Goal: Transaction & Acquisition: Obtain resource

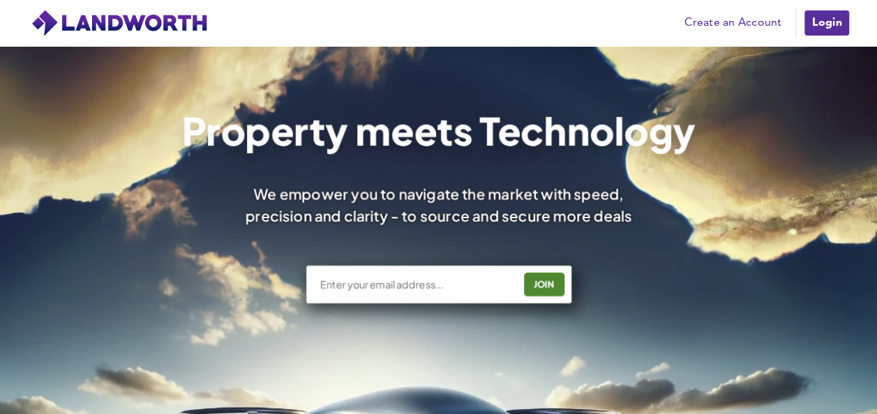
click at [372, 279] on input "text" at bounding box center [415, 285] width 195 height 14
type input "[EMAIL_ADDRESS][DOMAIN_NAME]"
click at [550, 291] on div "JOIN" at bounding box center [543, 284] width 32 height 22
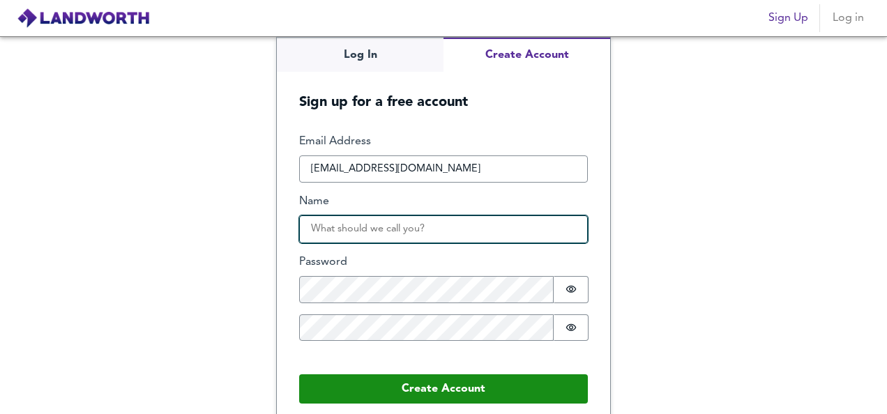
click at [345, 231] on input "Name" at bounding box center [443, 230] width 289 height 28
type input "yasar"
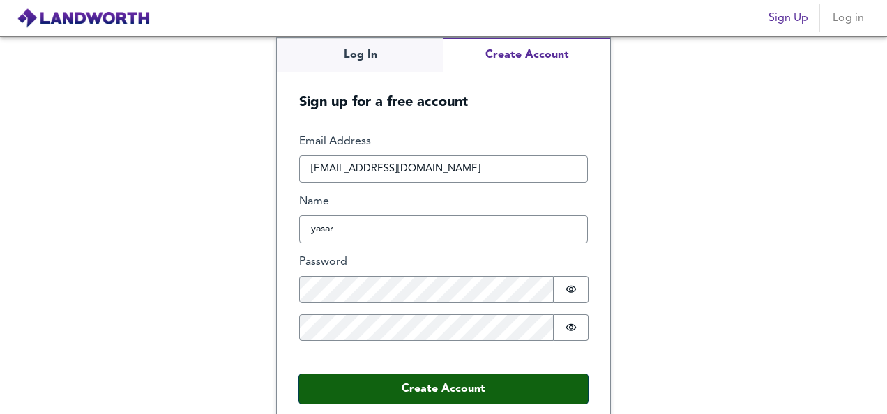
click at [370, 375] on button "Create Account" at bounding box center [443, 389] width 289 height 29
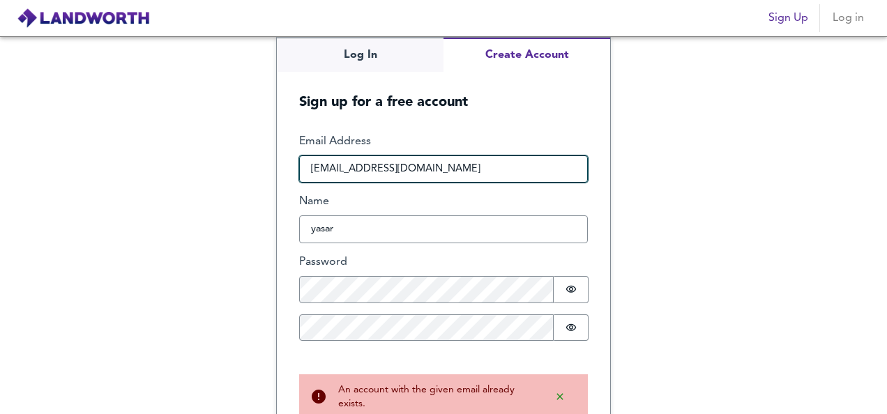
click at [522, 165] on input "balancesheet502@gmail.com" at bounding box center [443, 170] width 289 height 28
type input "b"
type input "yasirali555@outlook.com"
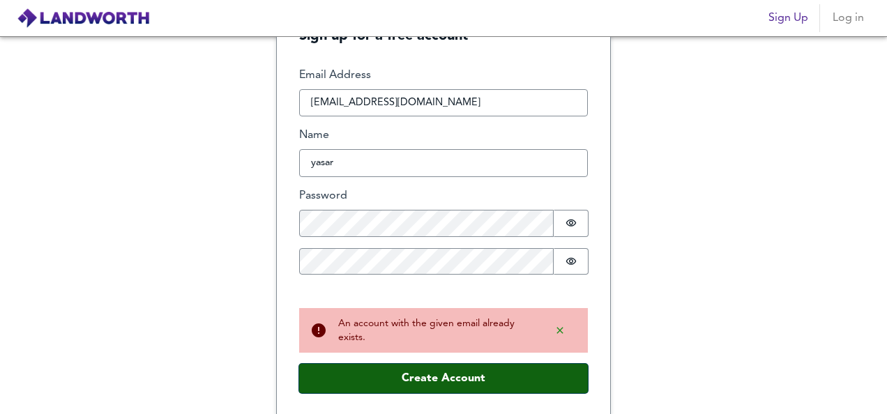
click at [463, 381] on button "Create Account" at bounding box center [443, 378] width 289 height 29
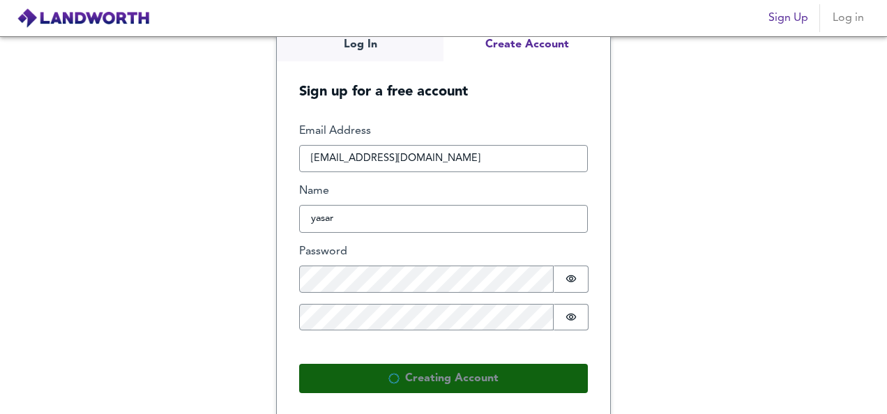
scroll to position [0, 0]
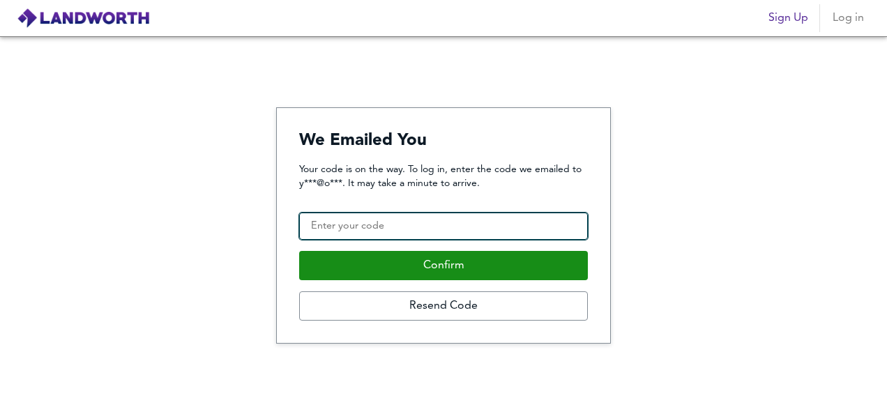
click at [402, 223] on input "Confirmation Code" at bounding box center [443, 227] width 289 height 28
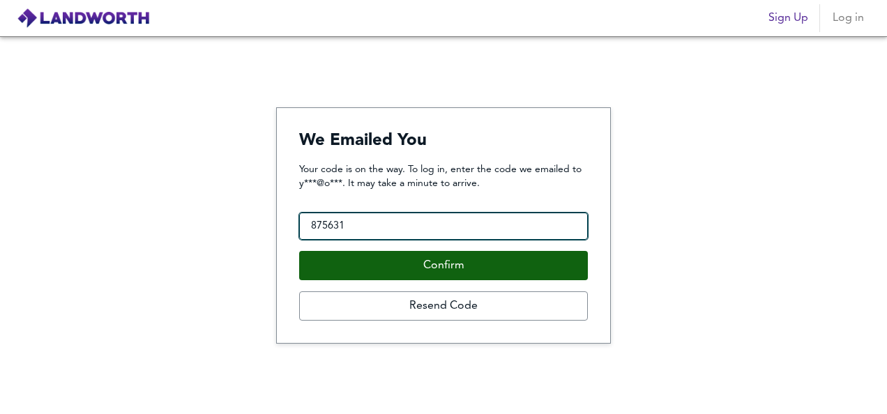
type input "875631"
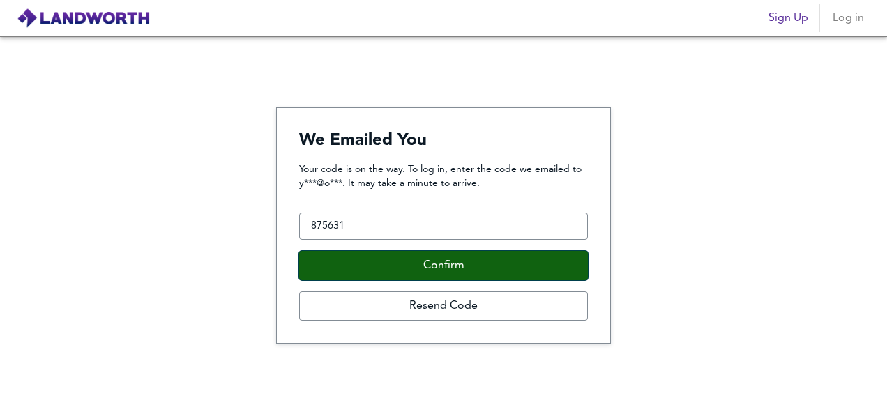
click at [407, 259] on button "Confirm" at bounding box center [443, 265] width 289 height 29
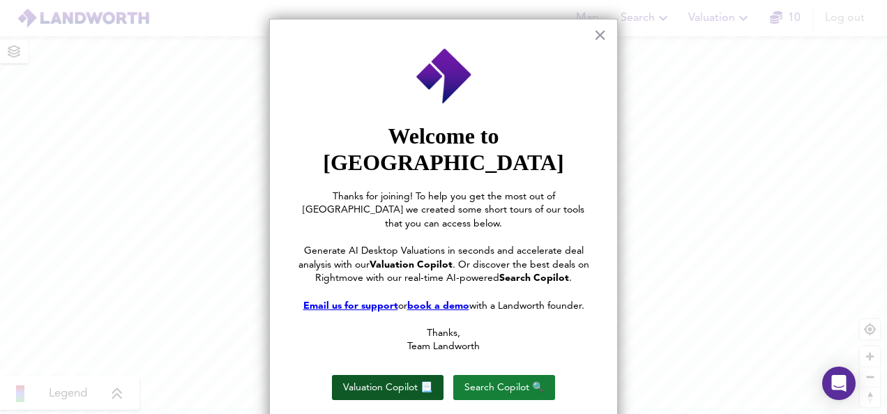
click at [368, 375] on button "Valuation Copilot 📃" at bounding box center [388, 387] width 112 height 25
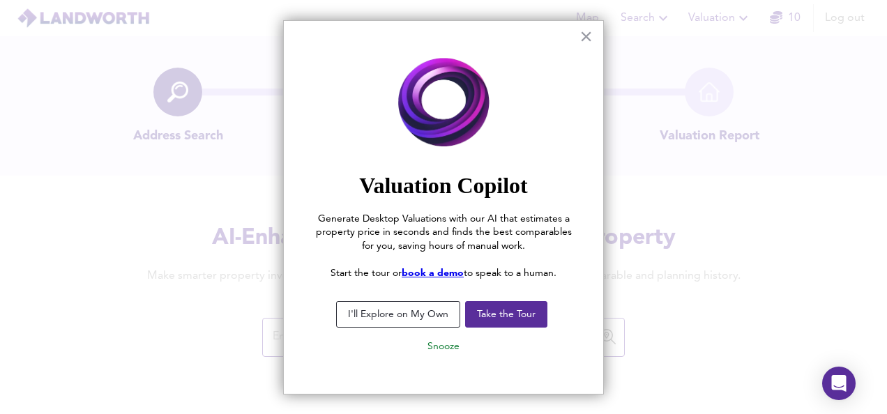
click at [415, 321] on button "I'll Explore on My Own" at bounding box center [398, 314] width 124 height 27
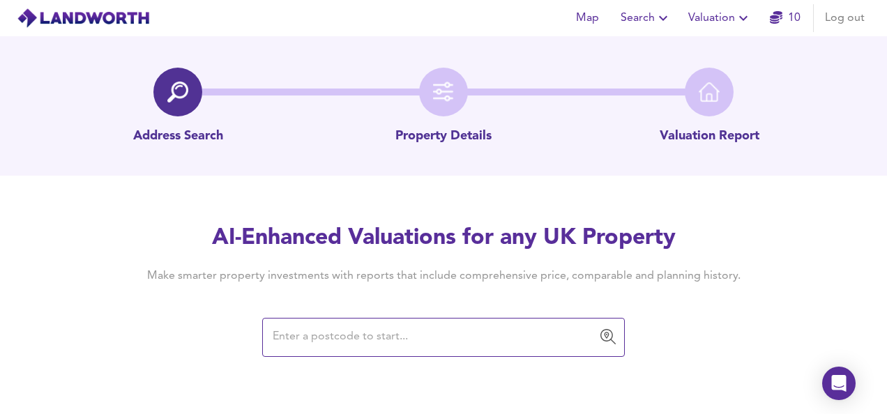
click at [395, 339] on input "text" at bounding box center [433, 337] width 329 height 27
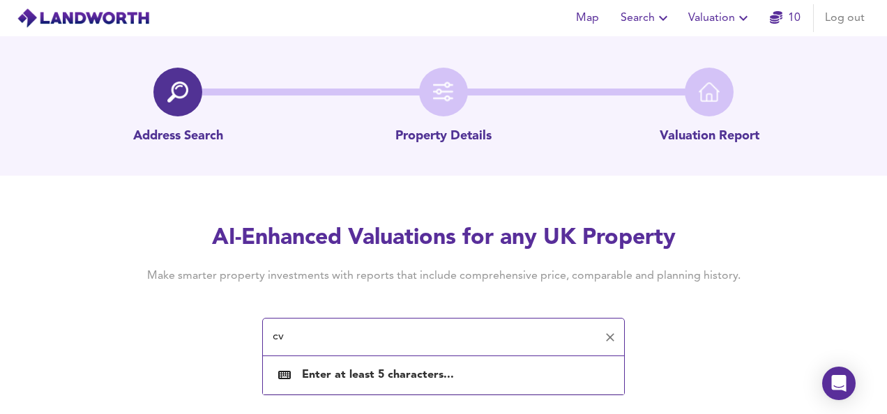
type input "c"
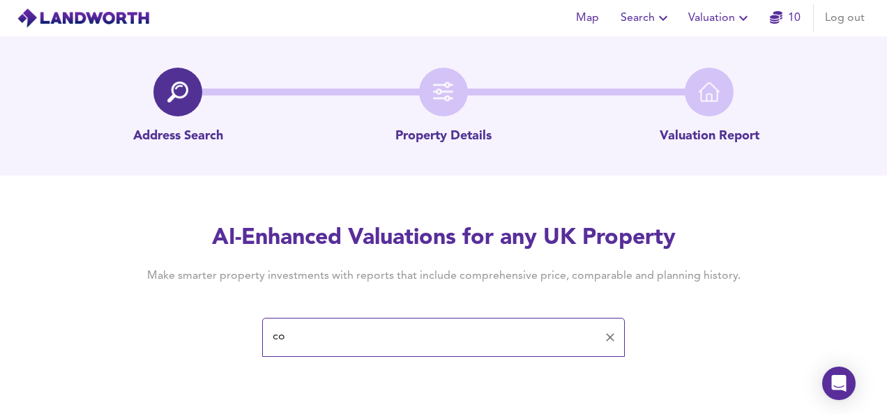
type input "c"
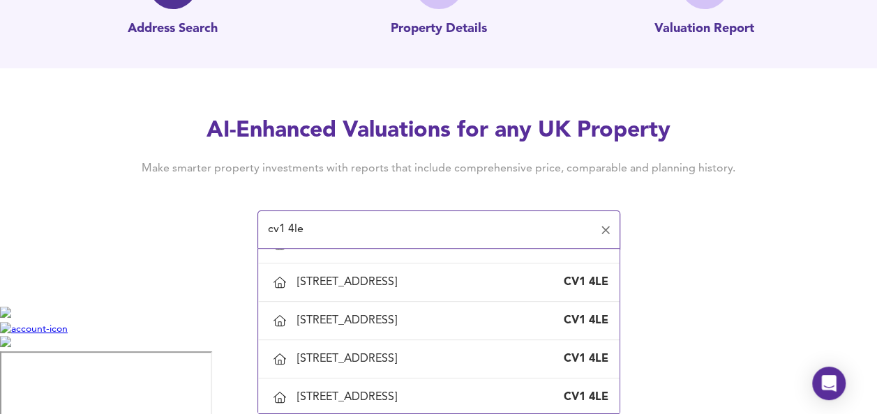
scroll to position [721, 0]
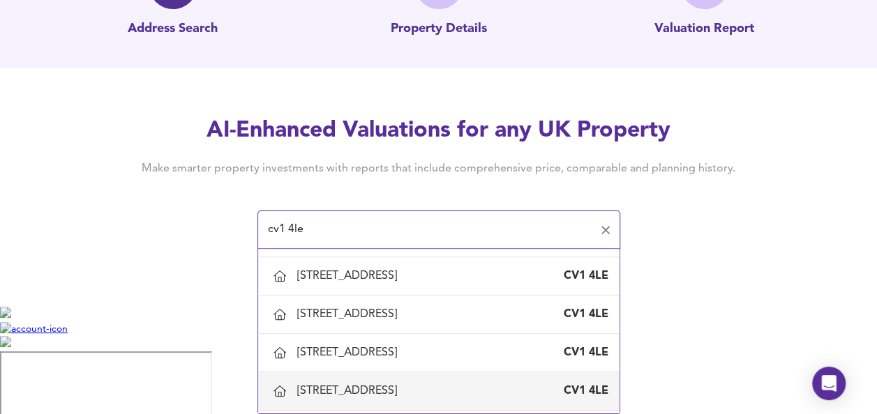
click at [402, 389] on div "23 Threadneedle Street, Coventry" at bounding box center [349, 391] width 105 height 15
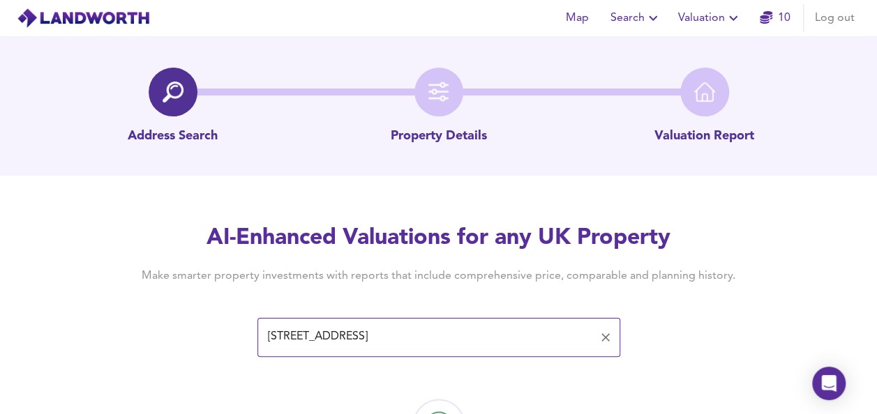
type input "23 Threadneedle Street, Coventry"
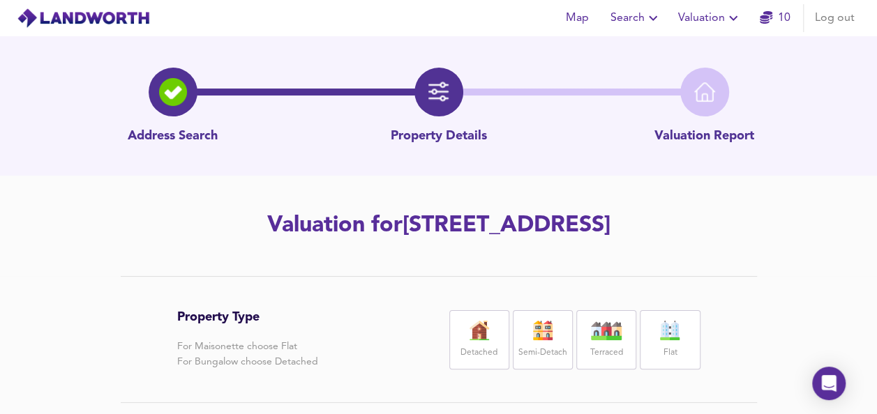
drag, startPoint x: 875, startPoint y: 200, endPoint x: 878, endPoint y: 220, distance: 20.4
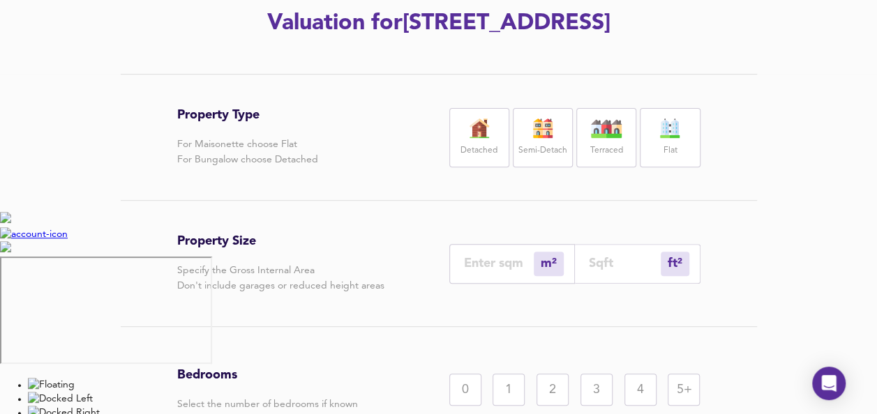
scroll to position [203, 0]
click at [531, 137] on img at bounding box center [542, 128] width 35 height 20
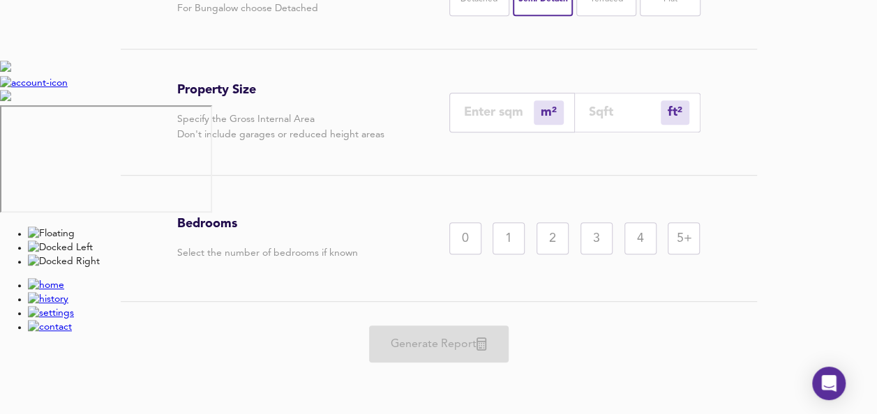
click at [690, 236] on div "5+" at bounding box center [684, 239] width 32 height 32
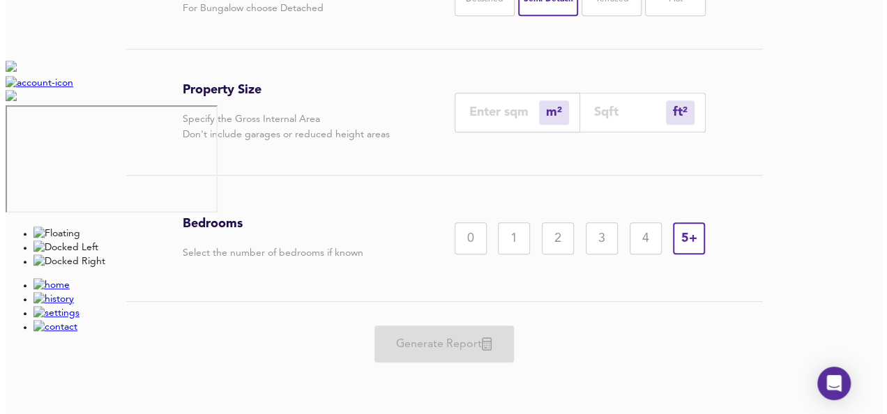
scroll to position [0, 0]
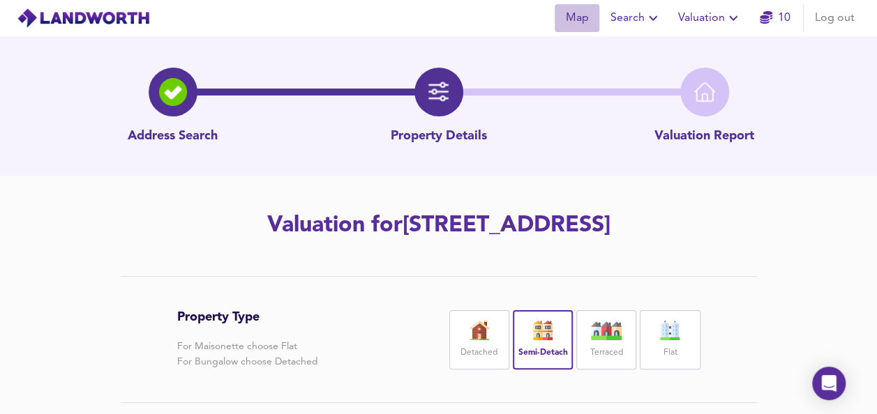
click at [569, 13] on span "Map" at bounding box center [576, 18] width 33 height 20
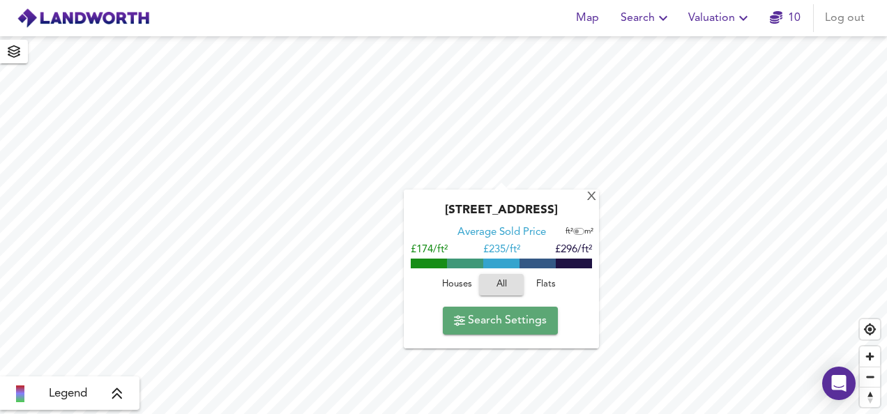
click at [499, 322] on span "Search Settings" at bounding box center [500, 321] width 93 height 20
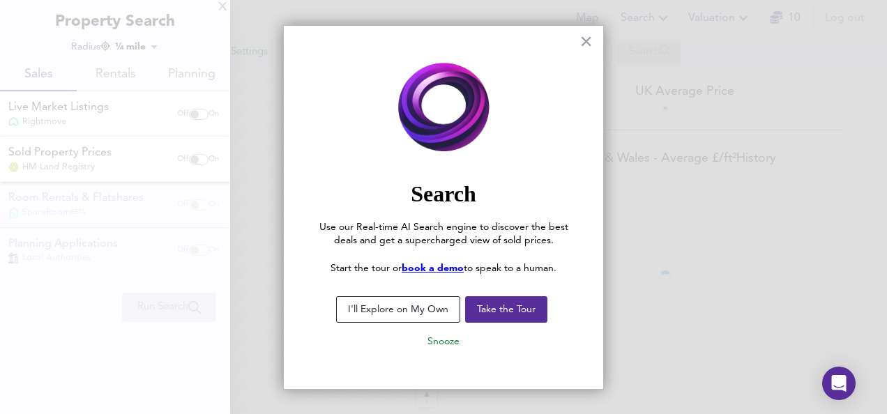
click at [412, 300] on button "I'll Explore on My Own" at bounding box center [398, 309] width 124 height 27
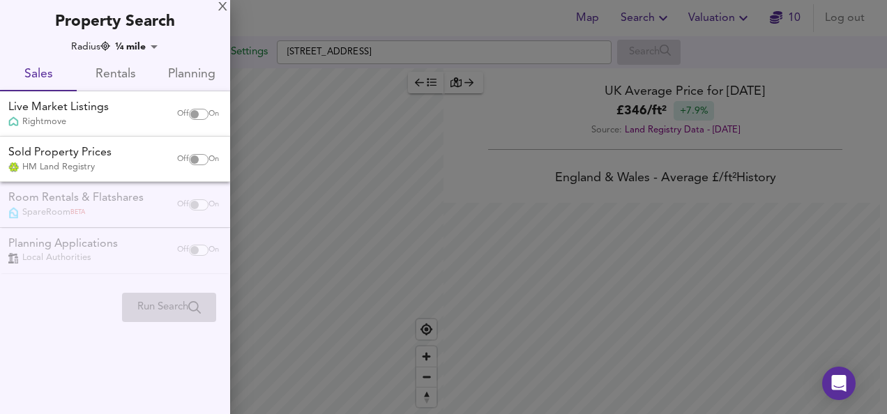
scroll to position [414, 887]
click at [537, 141] on div at bounding box center [443, 207] width 887 height 414
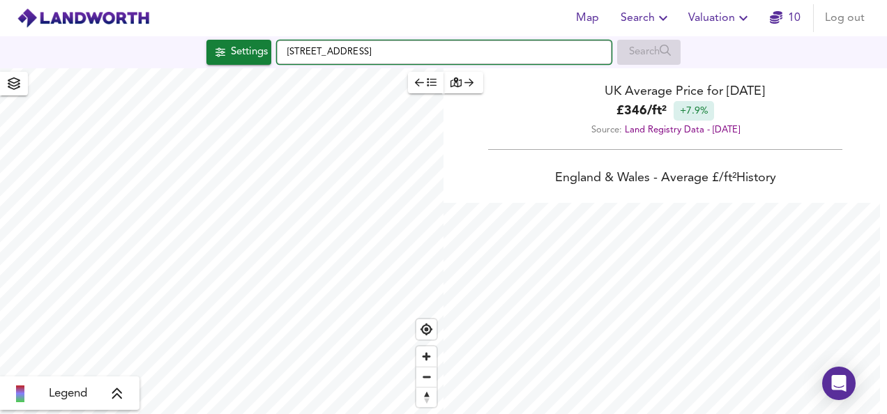
click at [428, 44] on input "Siddeley Avenue, CV3 1GD" at bounding box center [444, 52] width 335 height 24
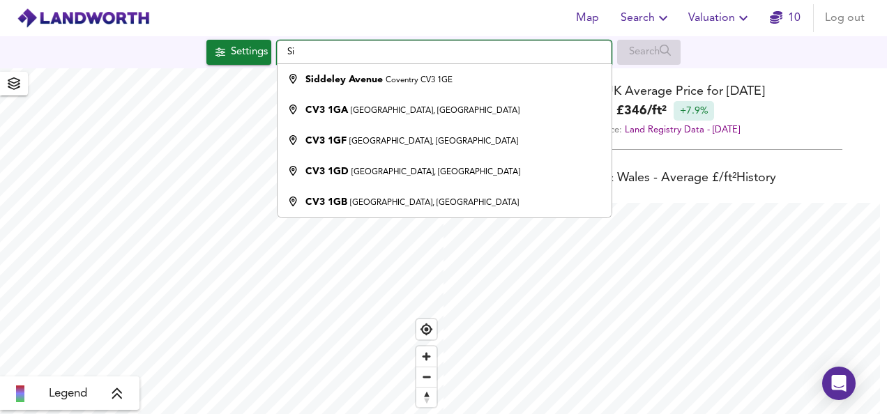
type input "S"
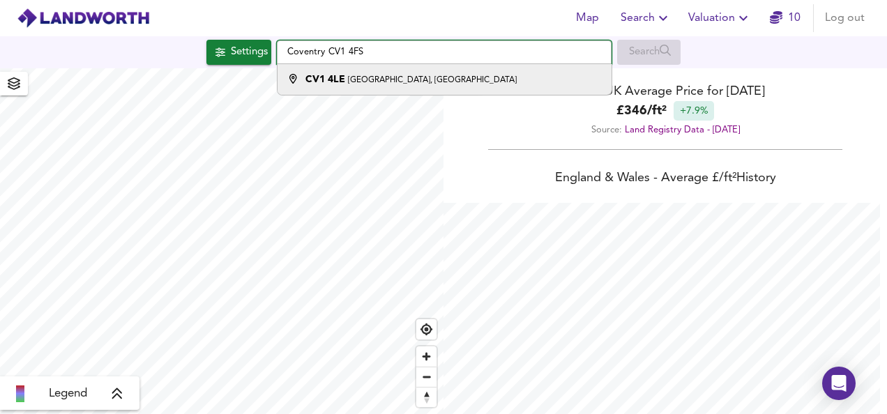
type input "Threadneedle Street, Coventry CV1 4LE"
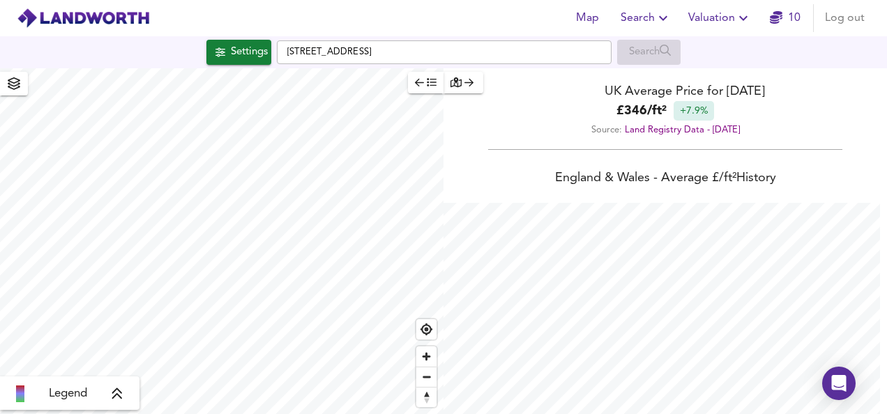
checkbox input "false"
checkbox input "true"
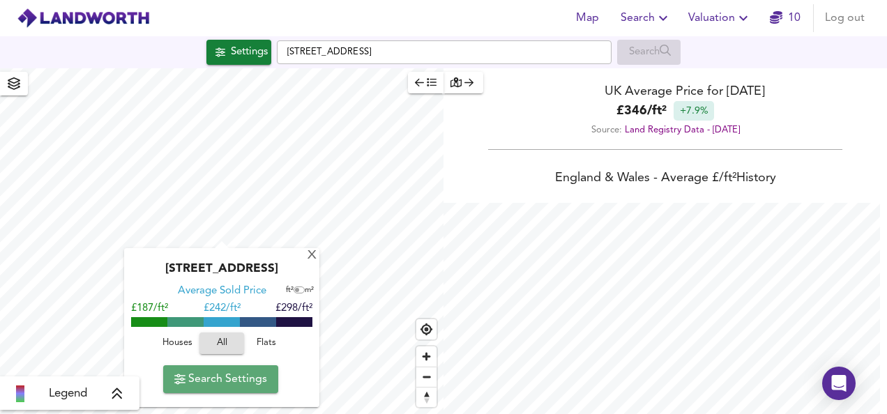
click at [187, 387] on span "Search Settings" at bounding box center [220, 380] width 93 height 20
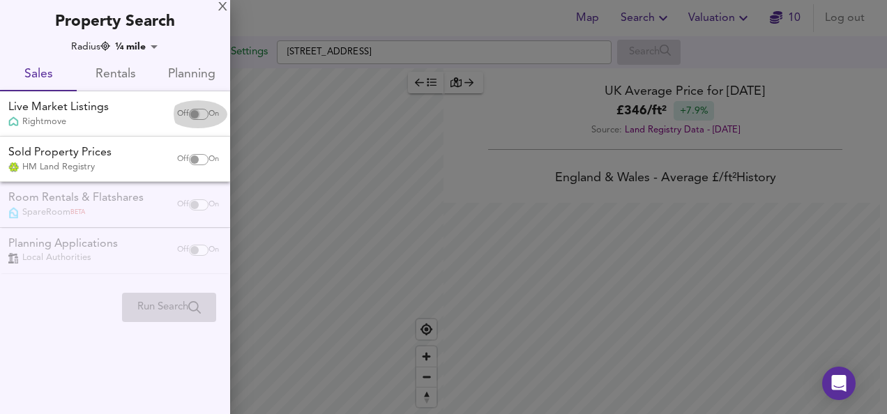
click at [192, 117] on input "checkbox" at bounding box center [194, 114] width 33 height 11
checkbox input "true"
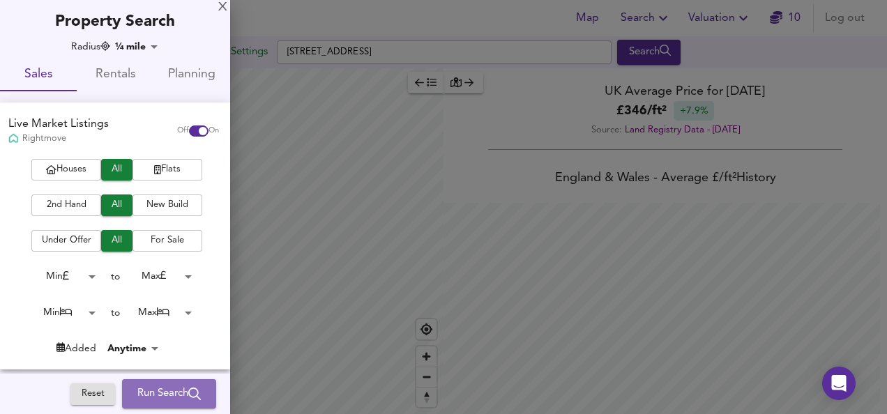
click at [160, 396] on span "Run Search" at bounding box center [168, 394] width 63 height 18
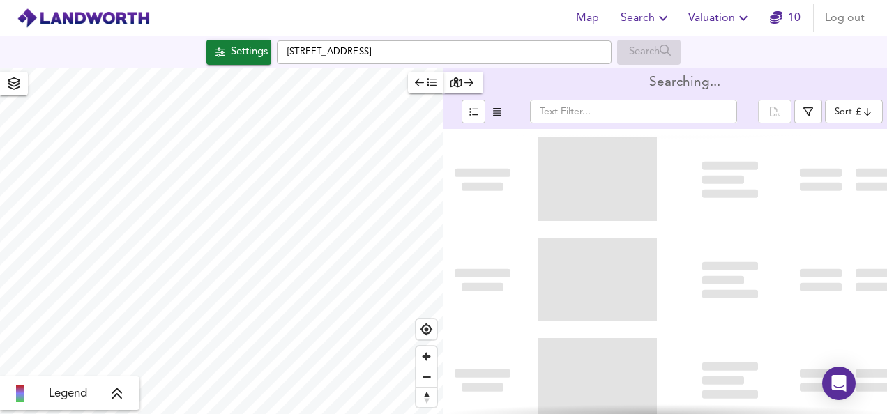
type input "bestdeal"
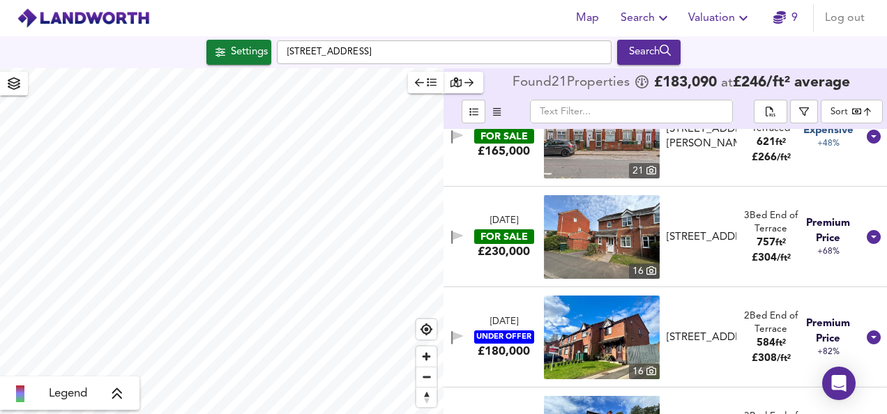
scroll to position [1824, 0]
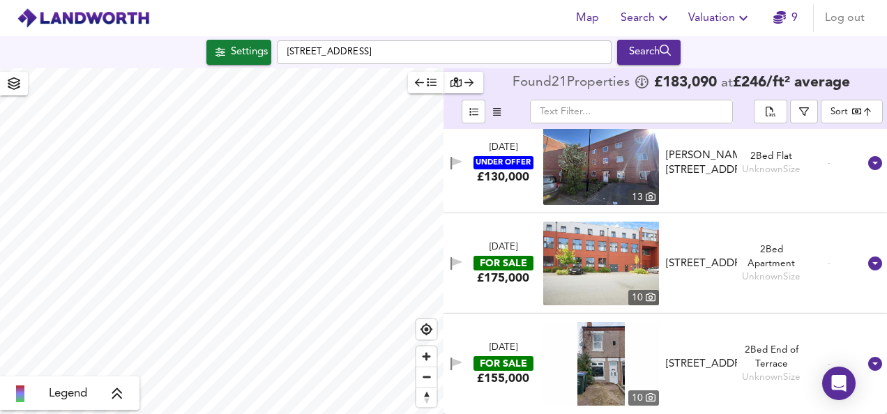
click at [566, 273] on img at bounding box center [601, 264] width 116 height 84
click at [562, 252] on img at bounding box center [601, 264] width 116 height 84
click at [868, 266] on icon at bounding box center [875, 264] width 14 height 14
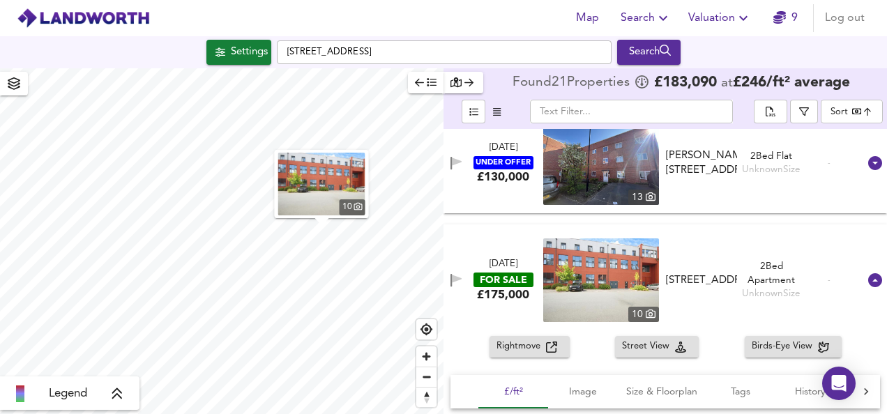
drag, startPoint x: 880, startPoint y: 359, endPoint x: 880, endPoint y: 370, distance: 11.2
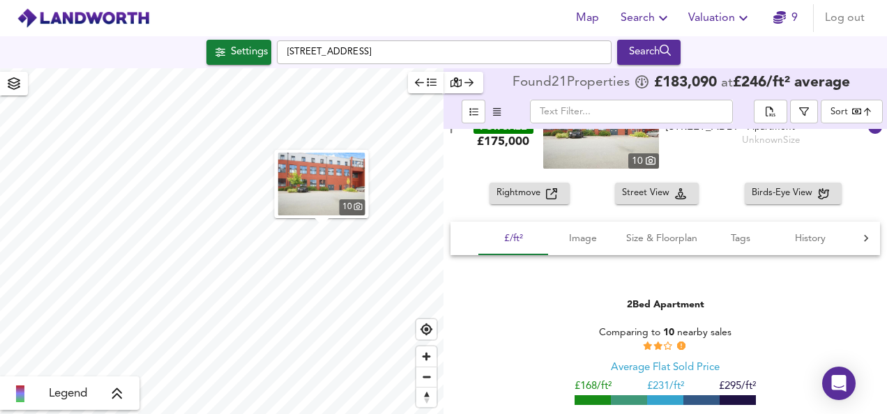
scroll to position [1970, 0]
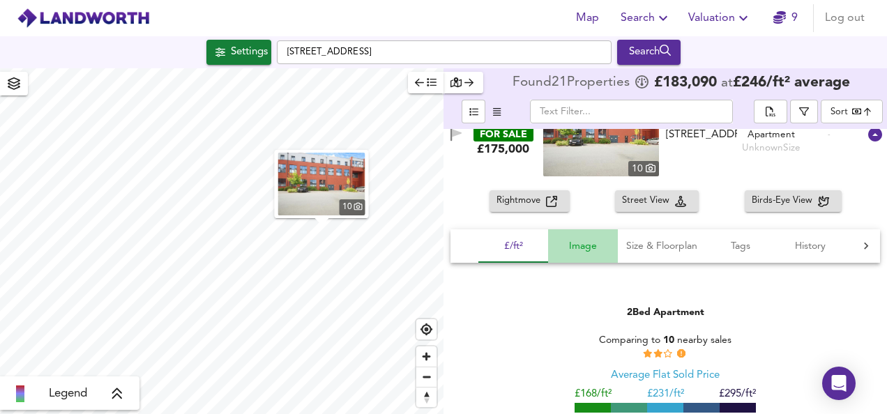
click at [594, 253] on span "Image" at bounding box center [583, 246] width 53 height 17
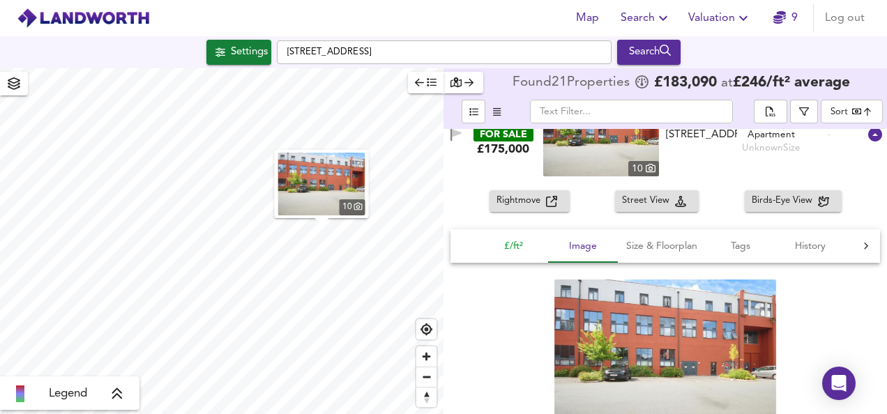
click at [515, 247] on span "£/ft²" at bounding box center [513, 246] width 53 height 17
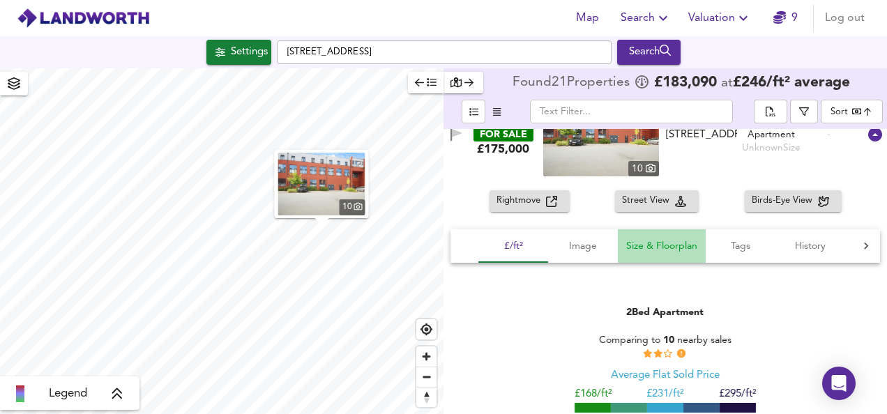
click at [656, 242] on span "Size & Floorplan" at bounding box center [661, 246] width 71 height 17
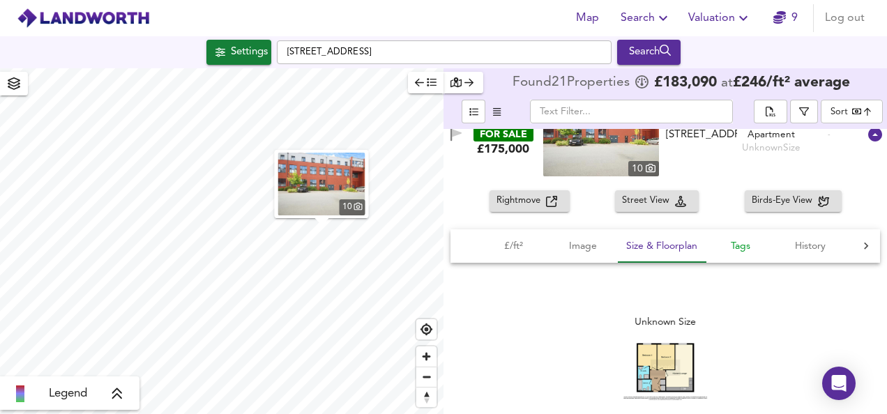
click at [753, 248] on span "Tags" at bounding box center [740, 246] width 53 height 17
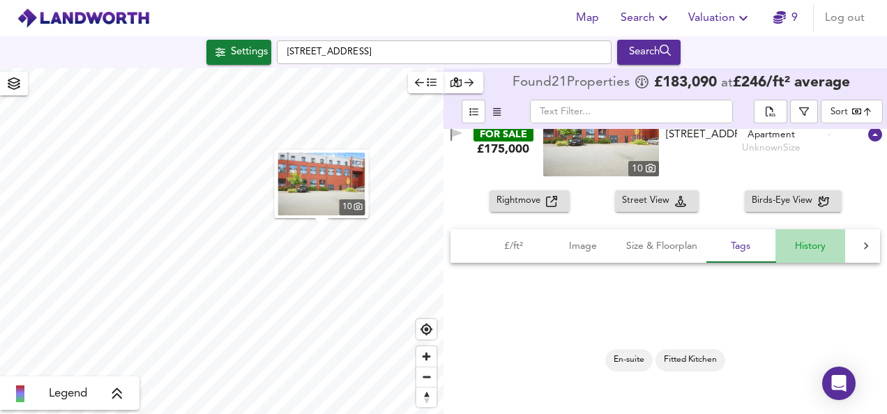
click at [804, 253] on span "History" at bounding box center [810, 246] width 53 height 17
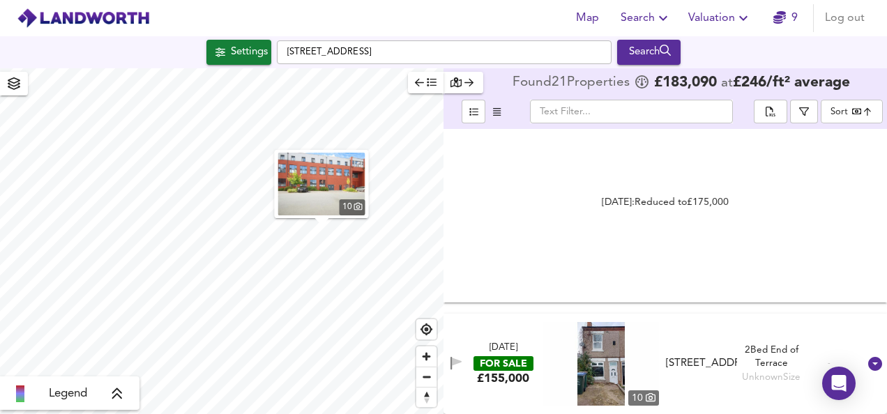
scroll to position [0, 0]
